Goal: Information Seeking & Learning: Get advice/opinions

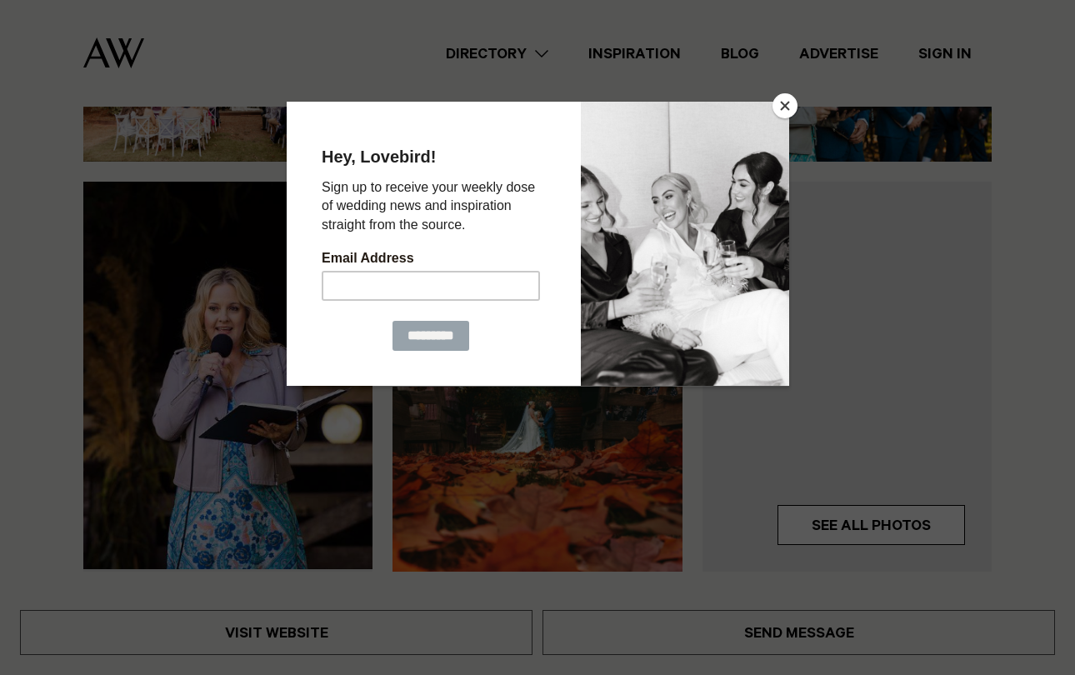
scroll to position [318, 0]
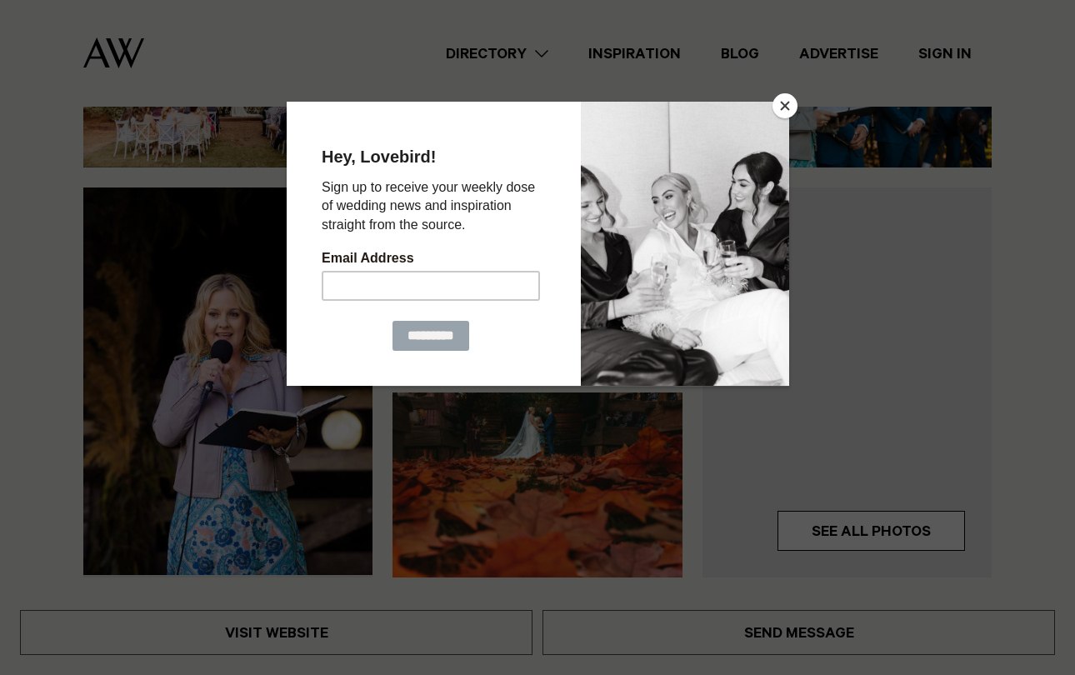
click at [786, 106] on button "Close" at bounding box center [784, 105] width 25 height 25
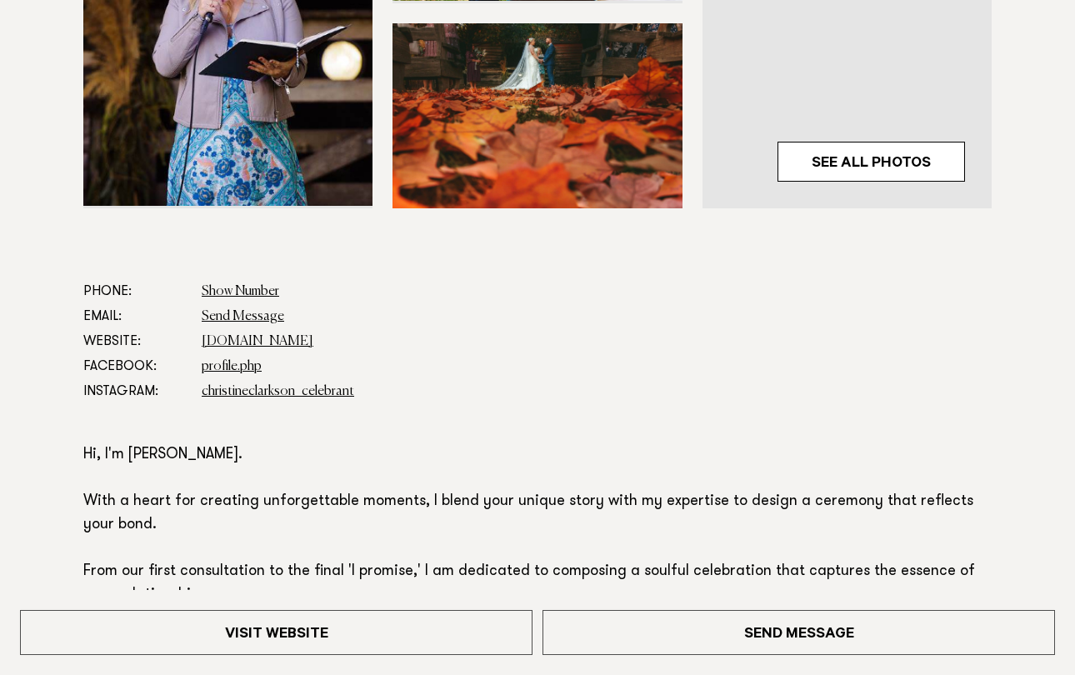
scroll to position [694, 0]
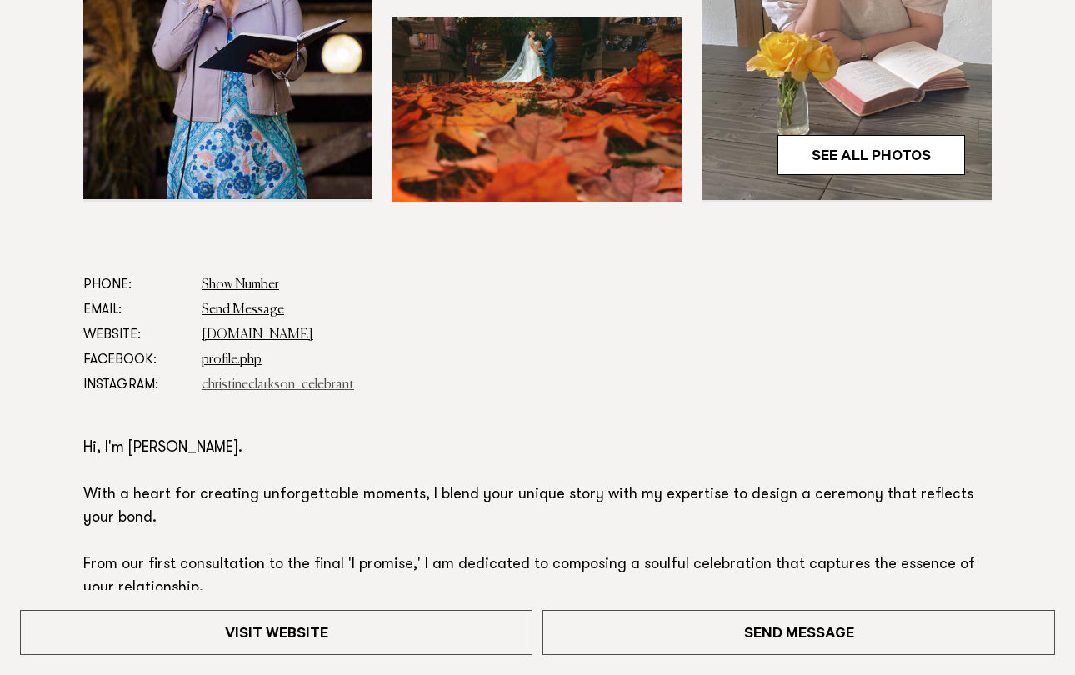
click at [245, 381] on link "christineclarkson_celebrant" at bounding box center [278, 384] width 152 height 13
click at [313, 332] on link "[DOMAIN_NAME]" at bounding box center [258, 334] width 112 height 13
click at [245, 280] on link "Show Number" at bounding box center [240, 284] width 77 height 13
click at [239, 358] on link "profile.php" at bounding box center [232, 359] width 60 height 13
click at [225, 307] on link "Send Message" at bounding box center [243, 309] width 82 height 13
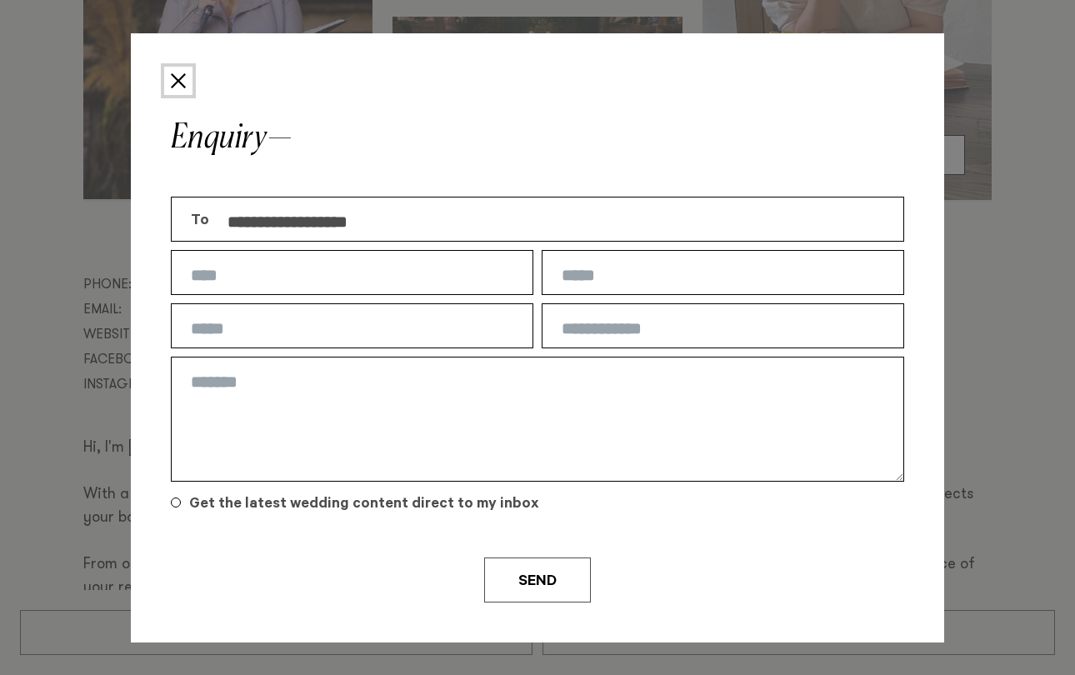
click at [182, 84] on button "Close" at bounding box center [178, 81] width 28 height 28
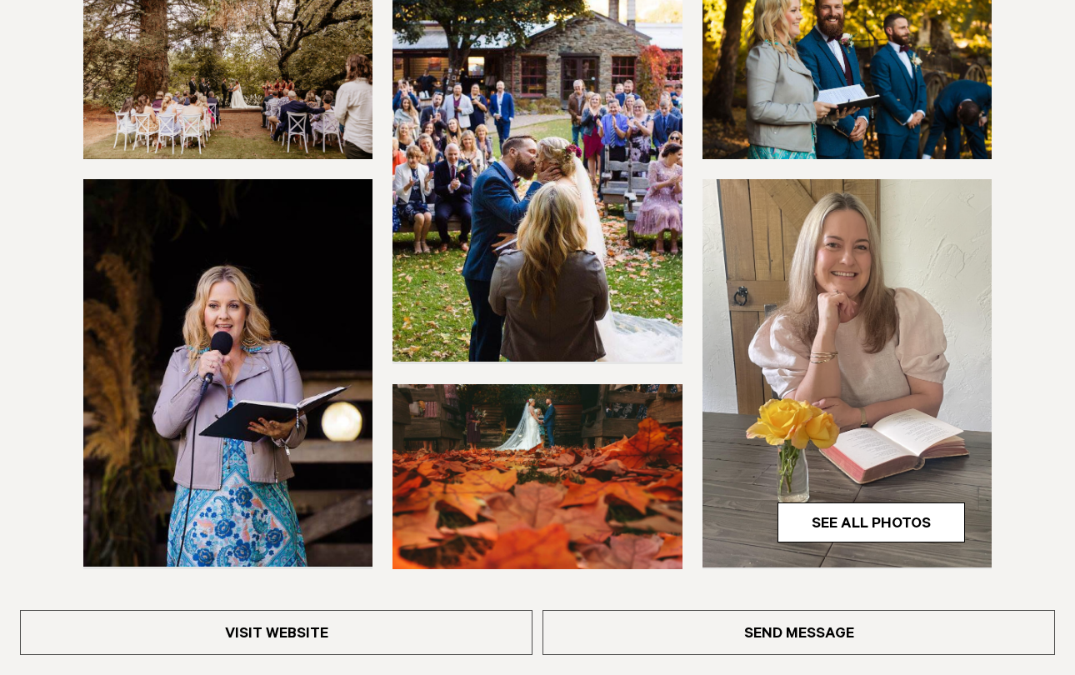
scroll to position [332, 0]
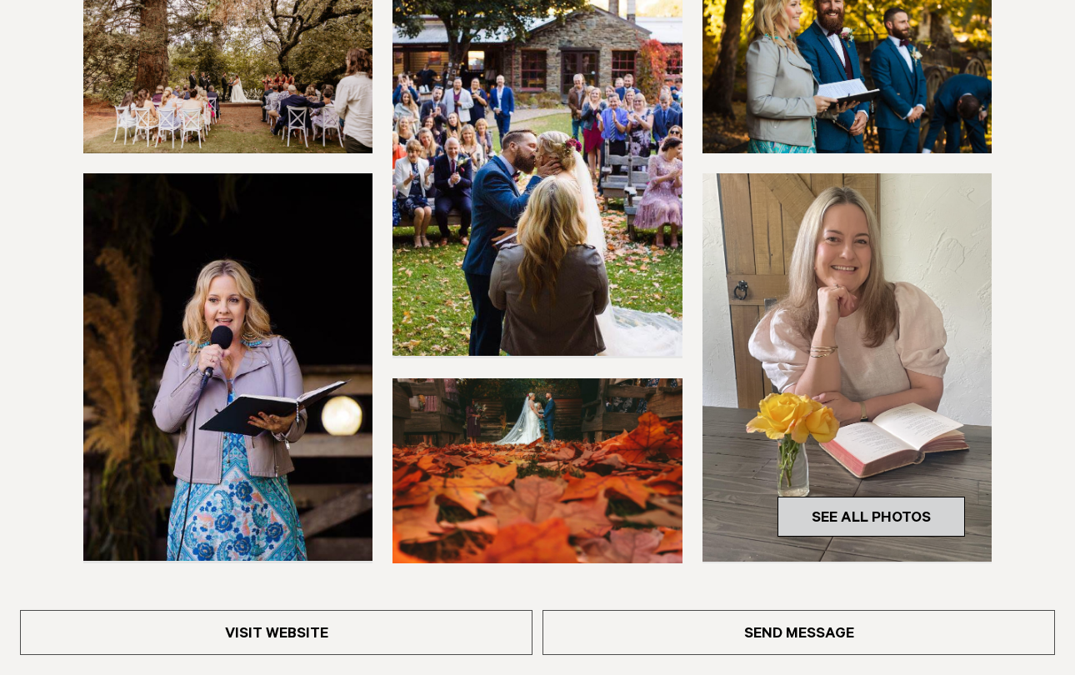
click at [859, 517] on link "See All Photos" at bounding box center [870, 517] width 187 height 40
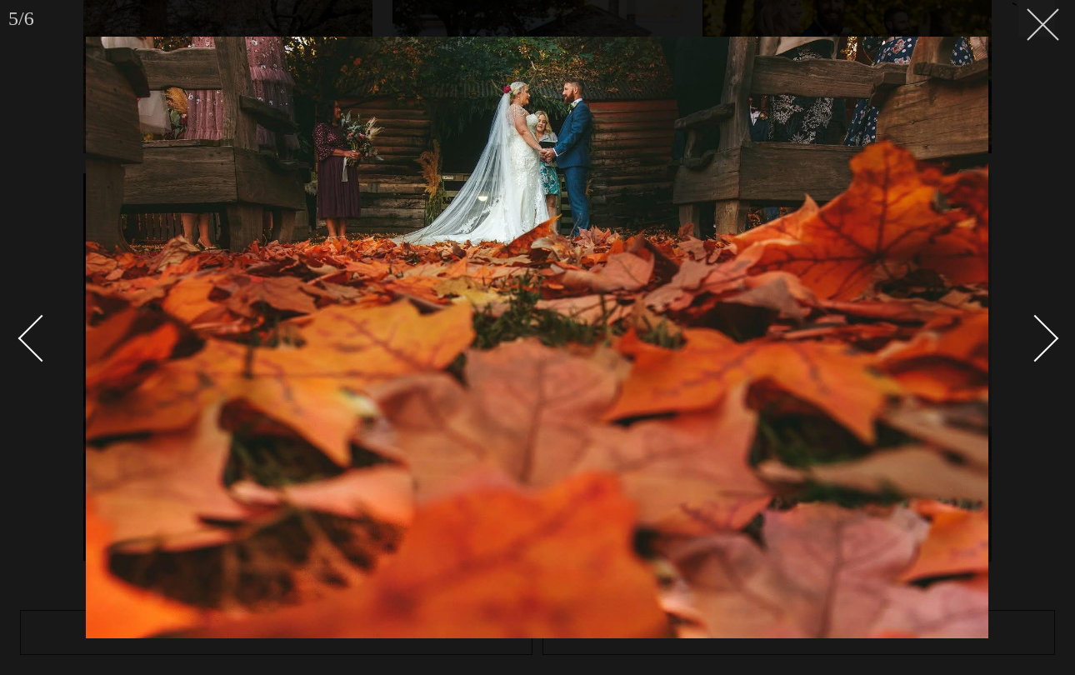
click at [1036, 31] on line at bounding box center [1042, 24] width 31 height 31
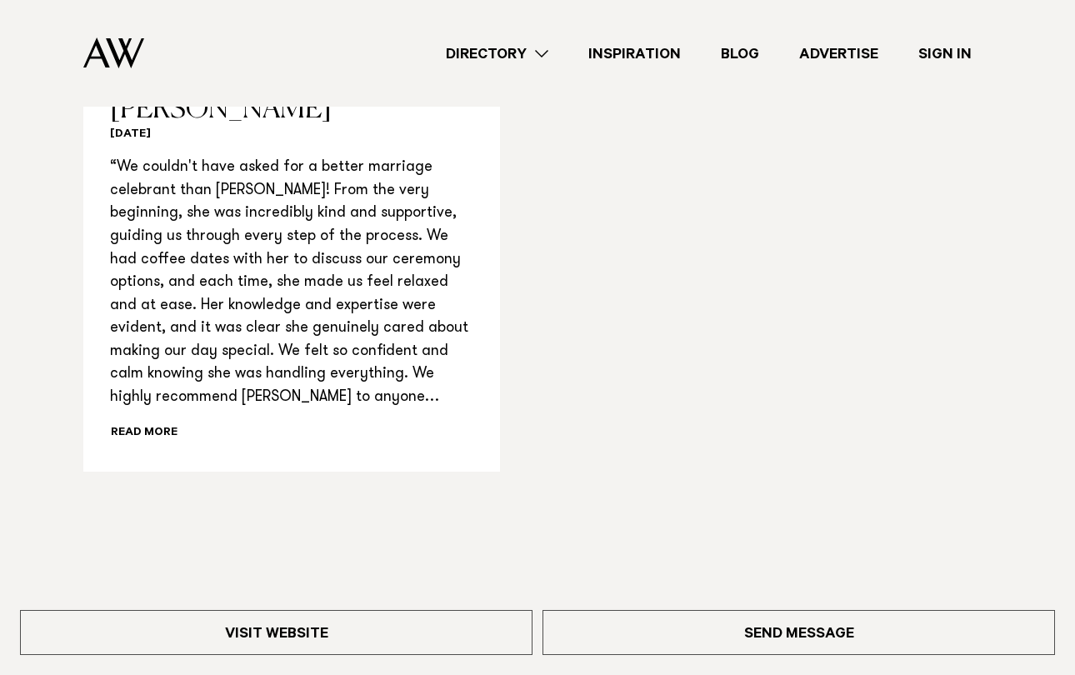
scroll to position [1511, 0]
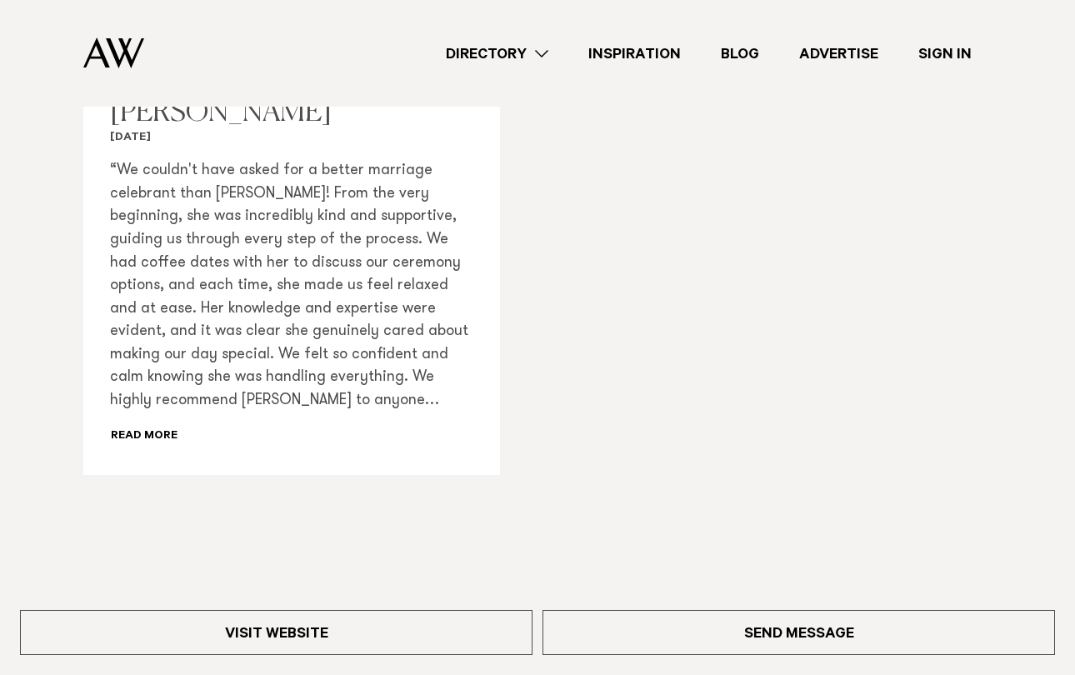
click at [129, 411] on div "“We couldn't have asked for a better marriage celebrant than [PERSON_NAME]! Fro…" at bounding box center [291, 304] width 363 height 288
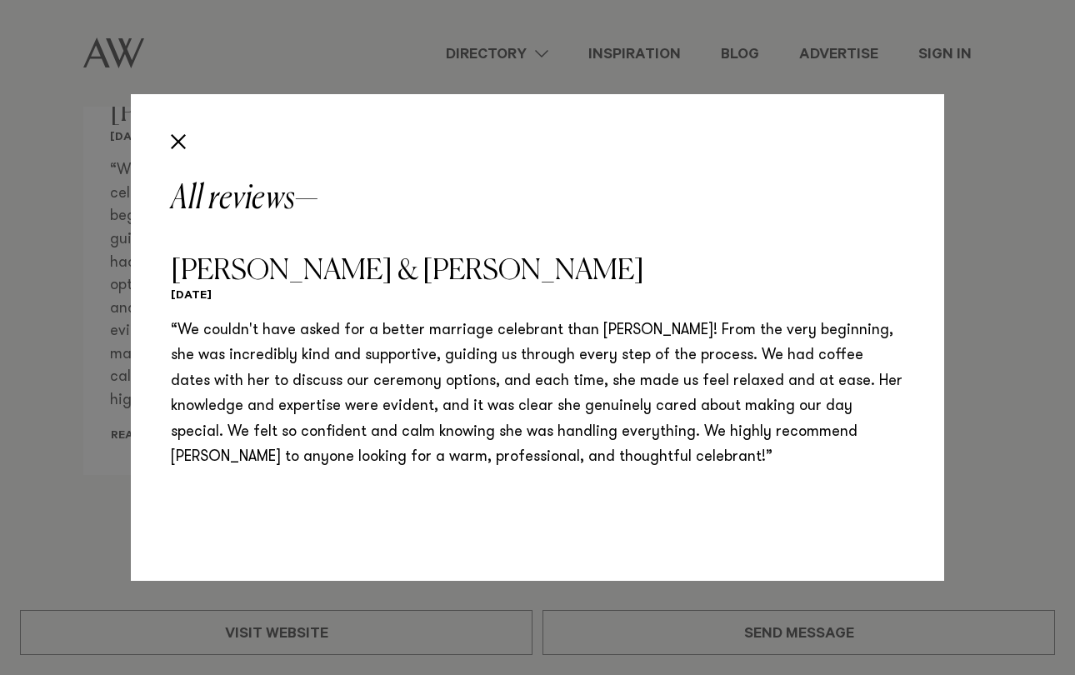
click at [57, 231] on div "All reviews [PERSON_NAME] & [PERSON_NAME] [DATE] “We couldn't have asked for a …" at bounding box center [537, 337] width 1075 height 675
